Goal: Find specific page/section: Find specific page/section

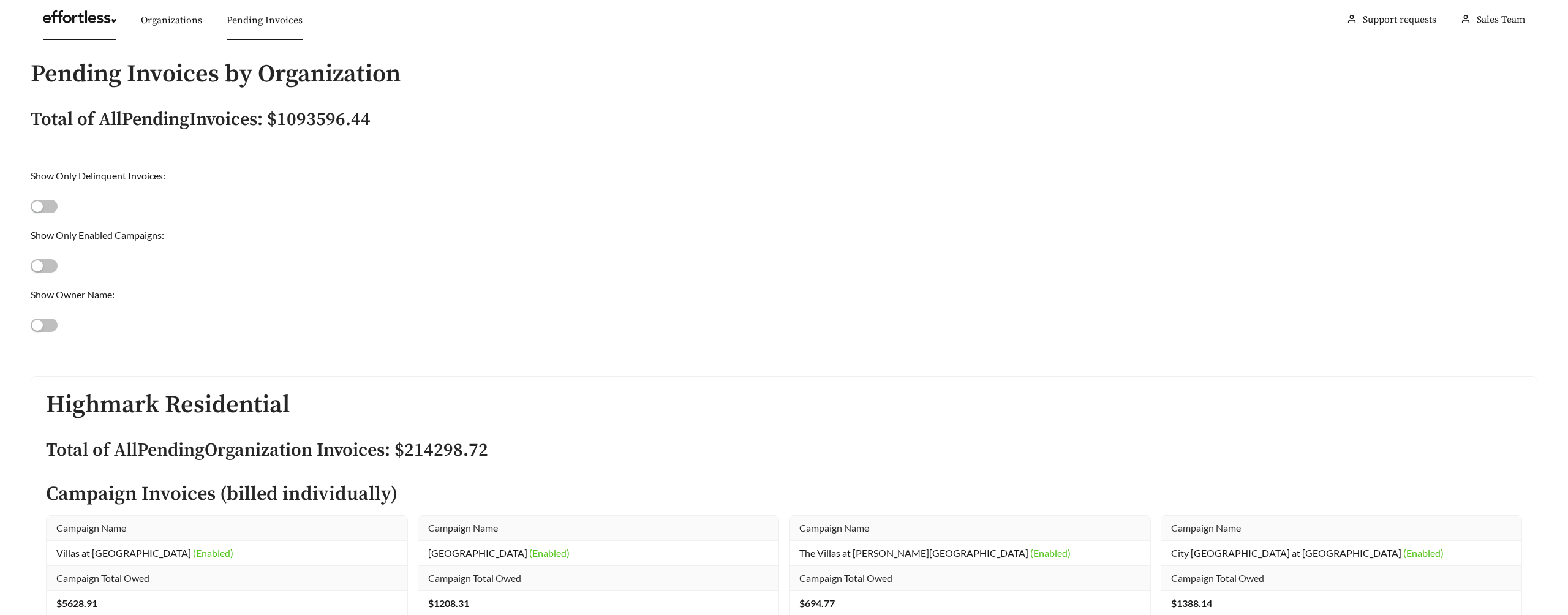
click at [84, 27] on link at bounding box center [80, 20] width 74 height 12
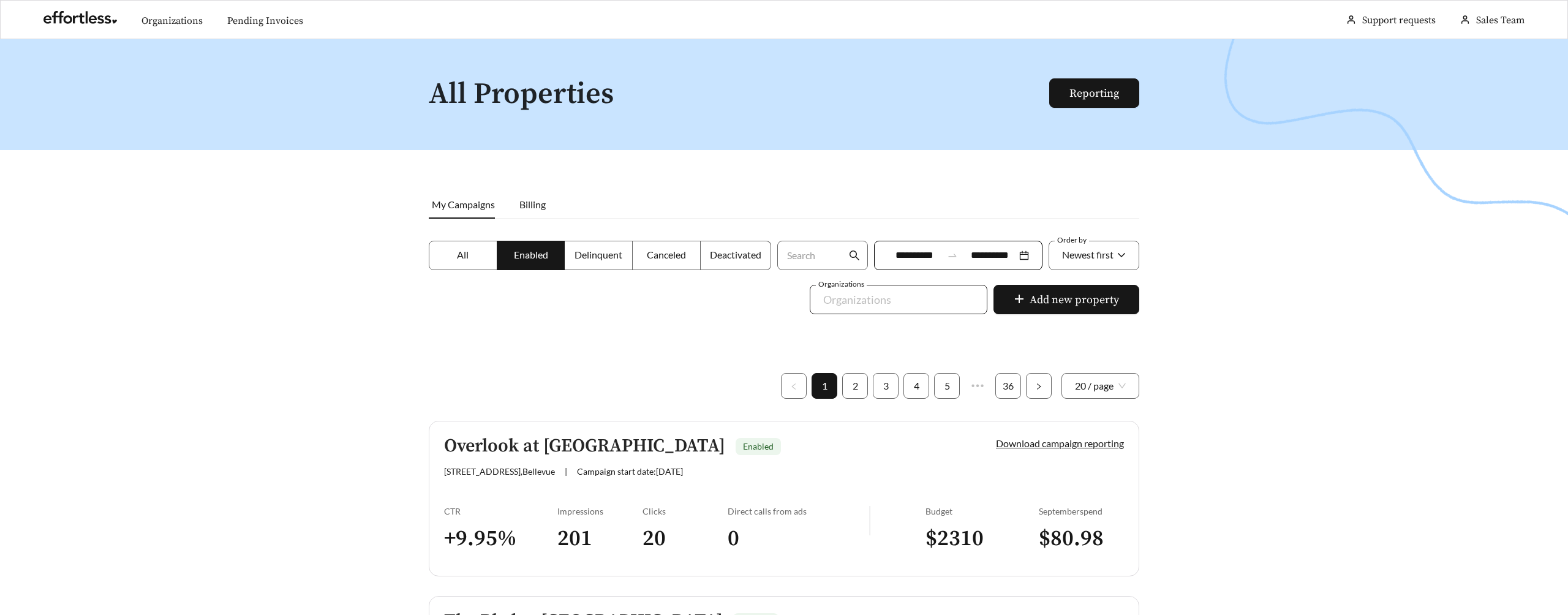
click at [883, 290] on div at bounding box center [890, 300] width 149 height 20
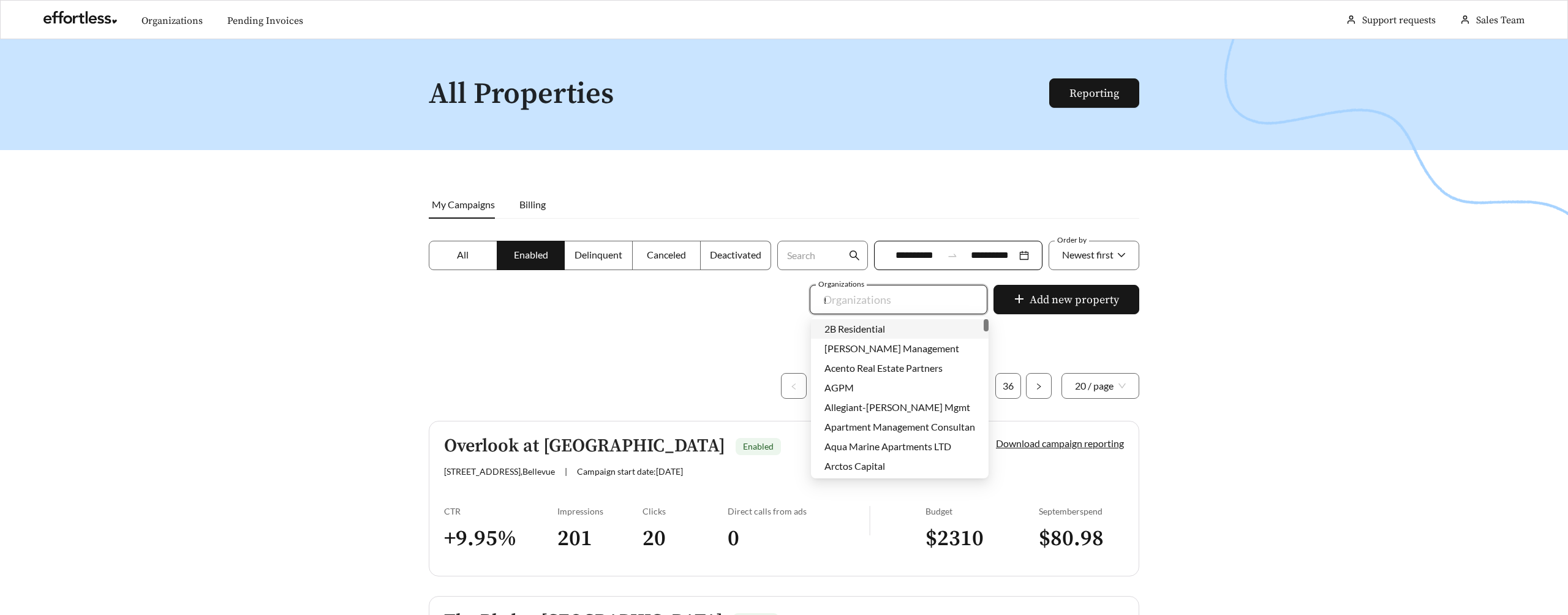
type input "***"
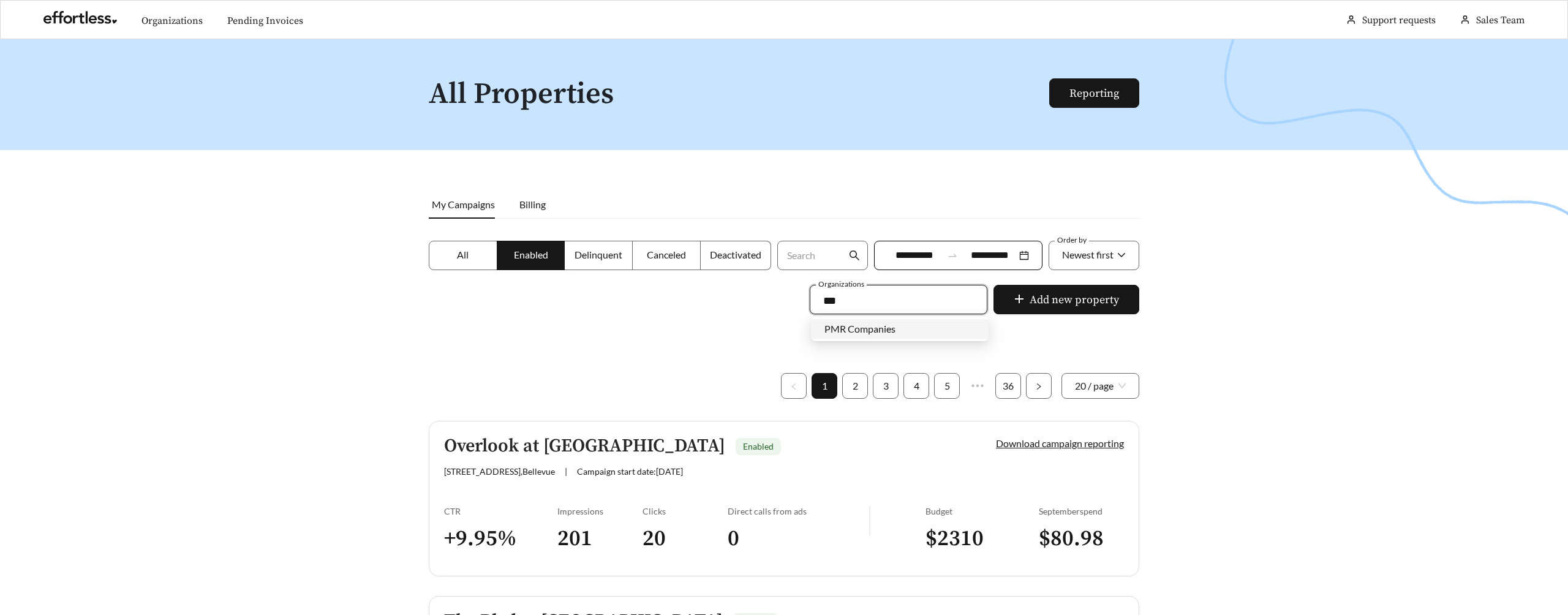
click at [907, 328] on div "PMR Companies" at bounding box center [900, 329] width 151 height 13
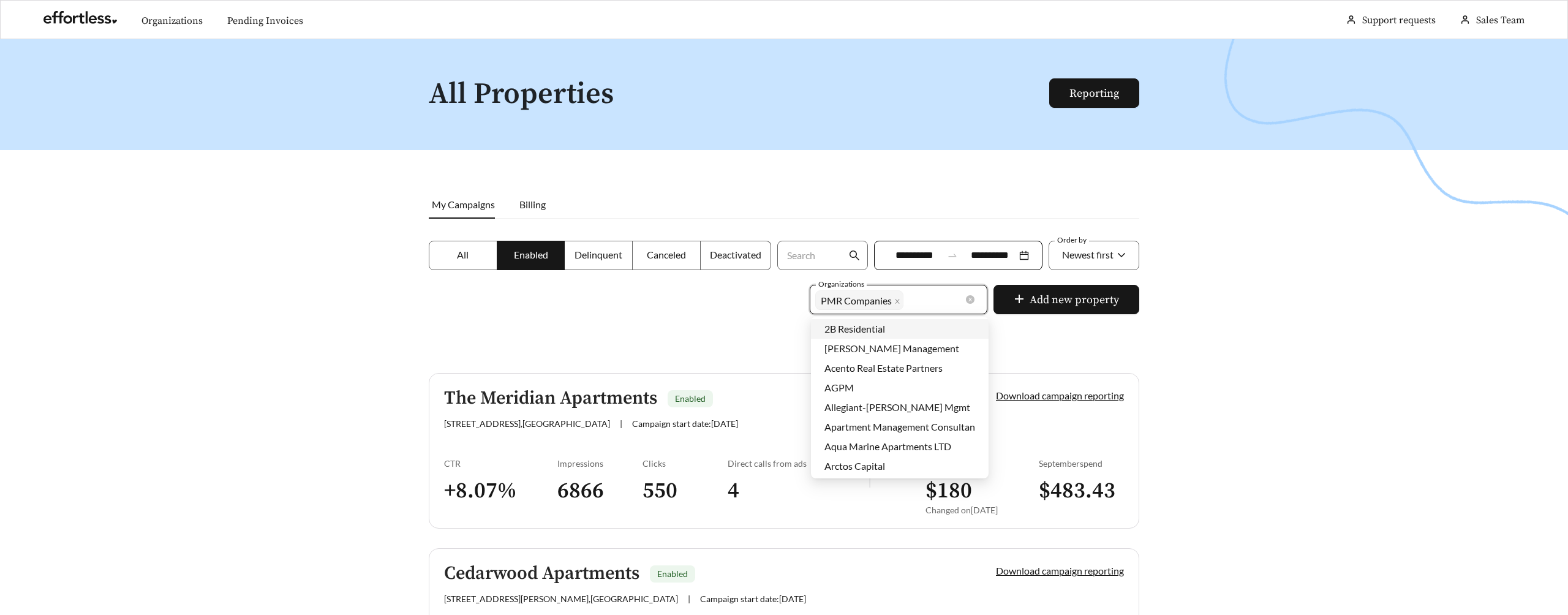
click at [929, 288] on div "PMR Companies + 0 ..." at bounding box center [890, 300] width 149 height 25
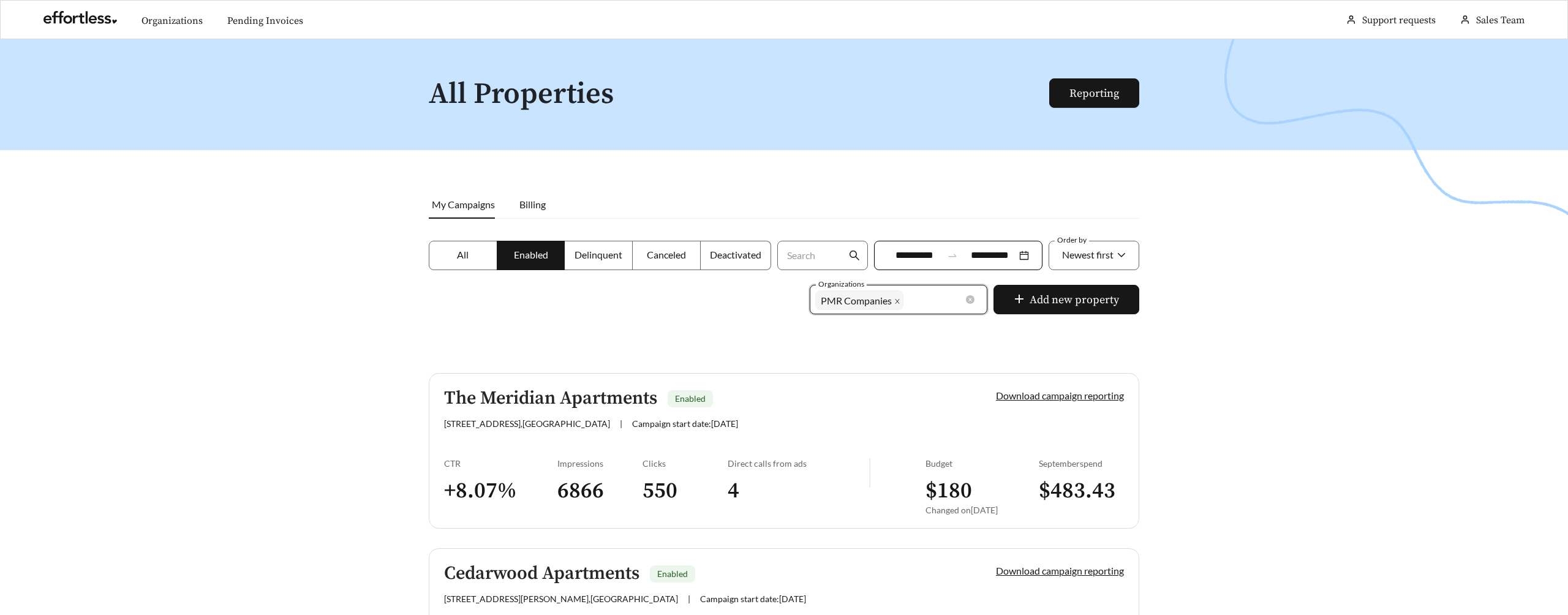
click at [901, 301] on icon "close" at bounding box center [897, 301] width 6 height 6
click at [901, 301] on div at bounding box center [890, 300] width 149 height 20
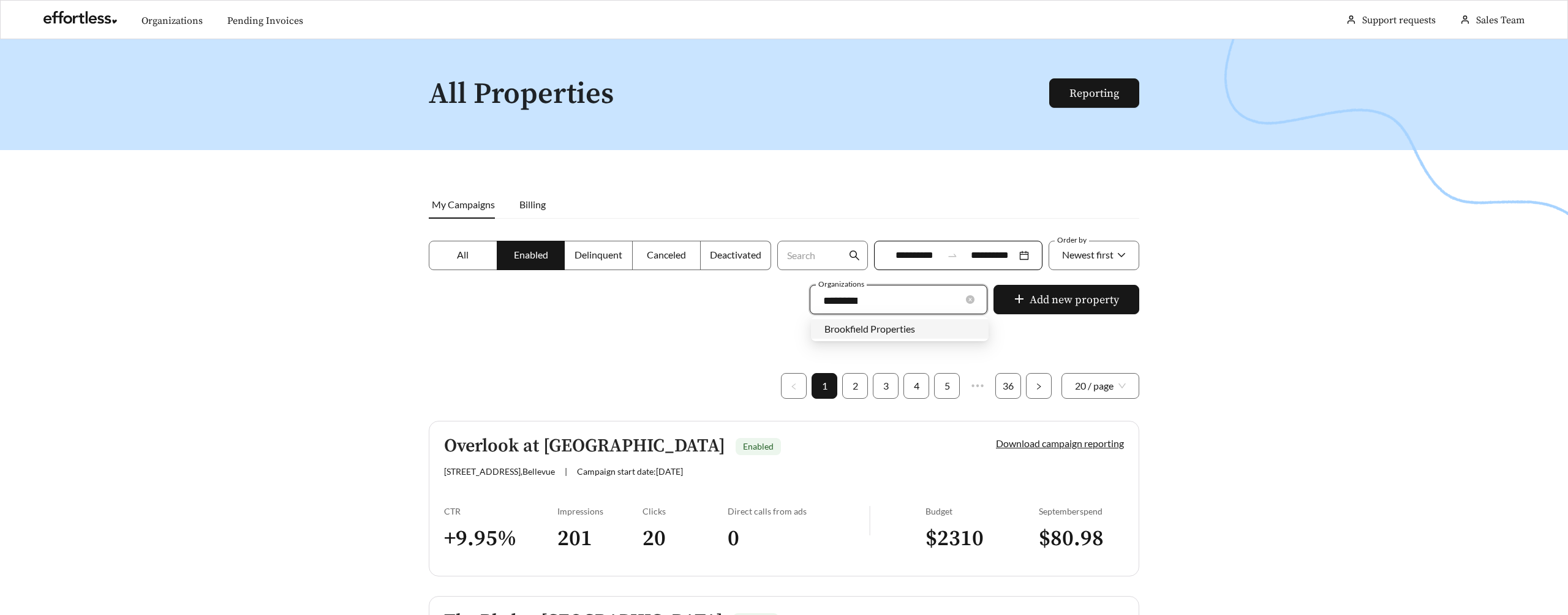
type input "**********"
click at [879, 335] on div "Brookfield Properties" at bounding box center [900, 329] width 151 height 13
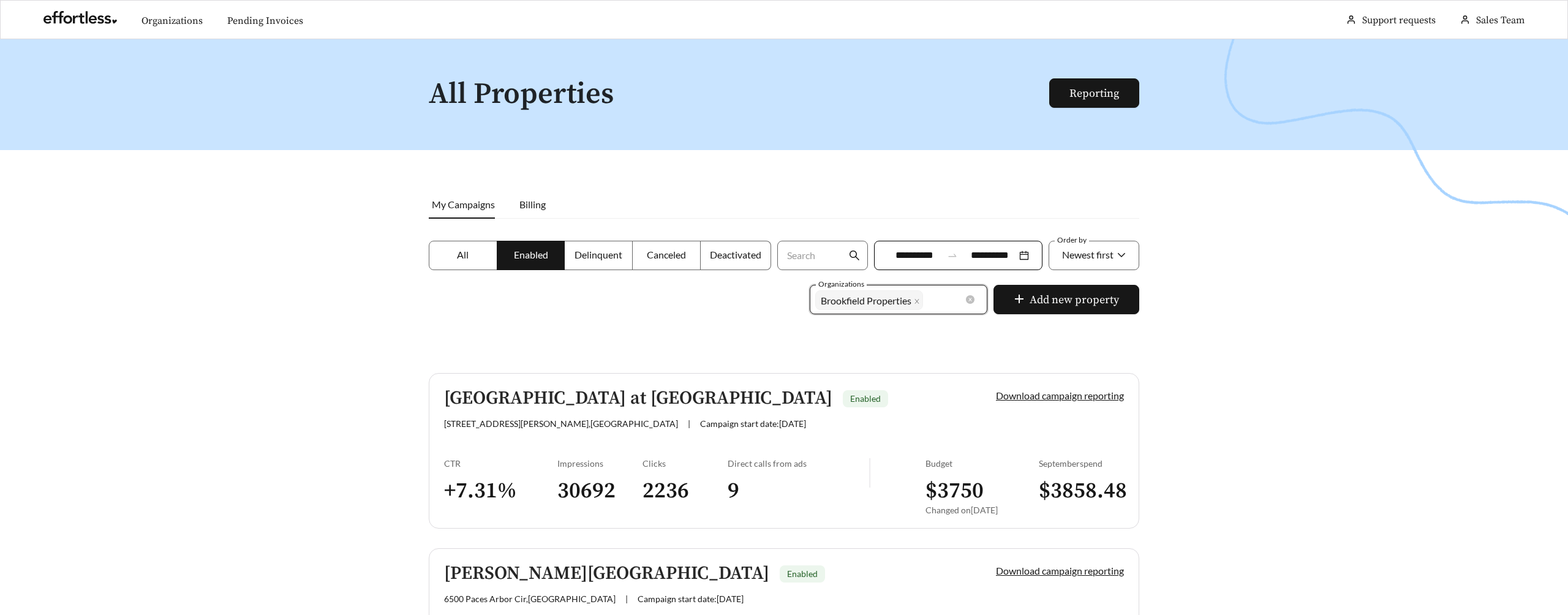
click at [429, 337] on div at bounding box center [784, 346] width 1568 height 615
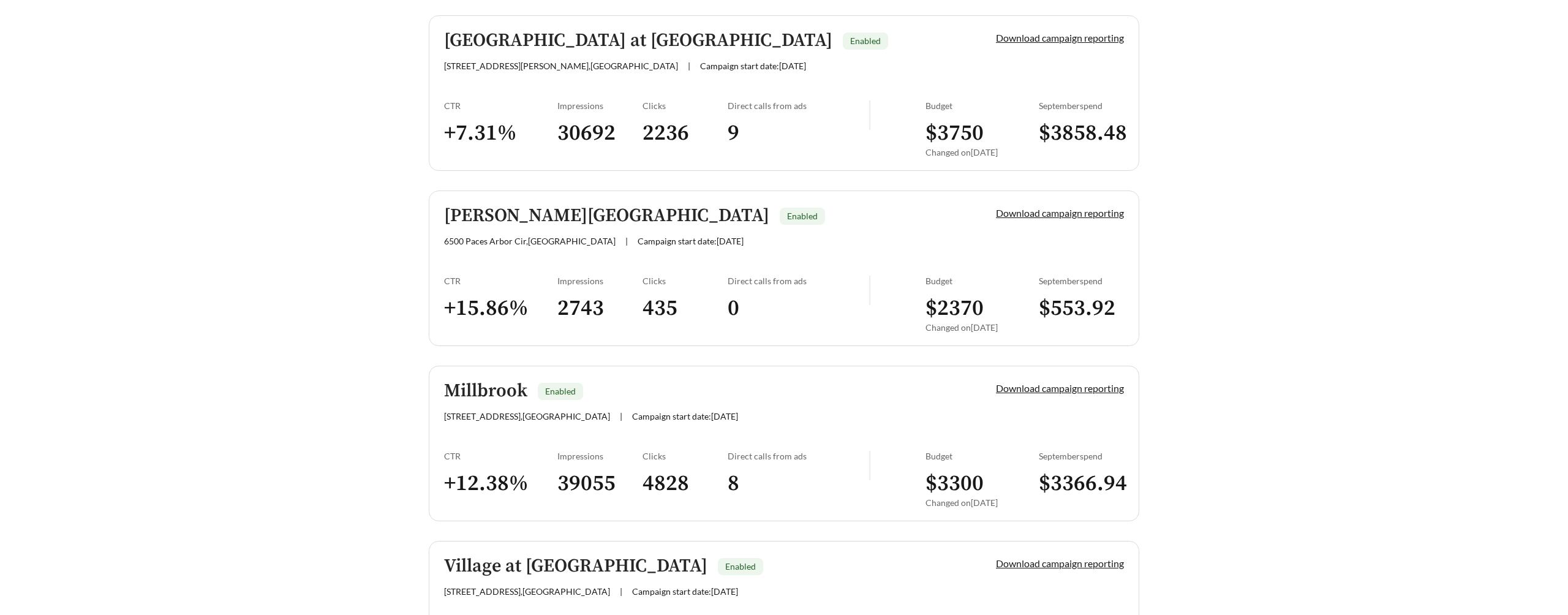
scroll to position [503, 0]
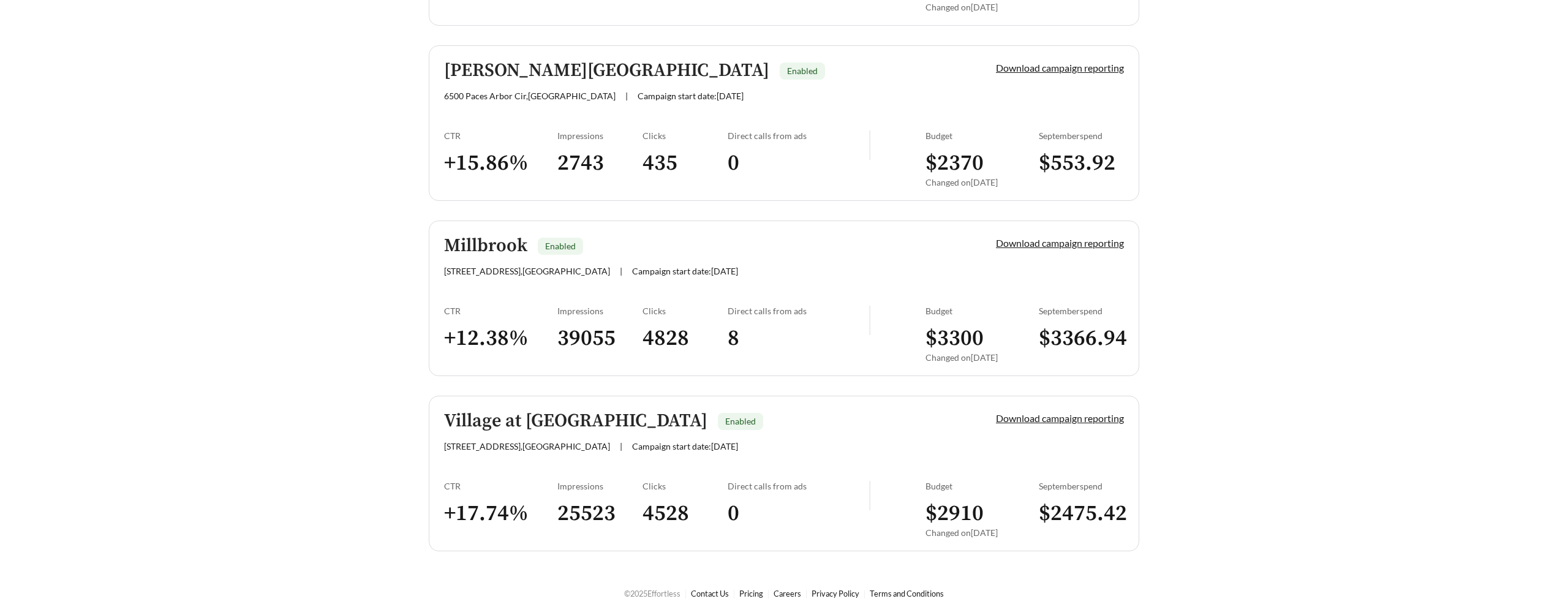
click at [568, 411] on h5 "Village at [GEOGRAPHIC_DATA]" at bounding box center [576, 421] width 264 height 20
